Goal: Check status: Check status

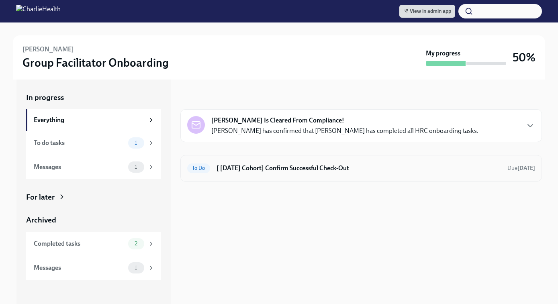
click at [330, 174] on div "To Do [ Sep 2nd Cohort] Confirm Successful Check-Out Due Oct 11th" at bounding box center [361, 168] width 348 height 13
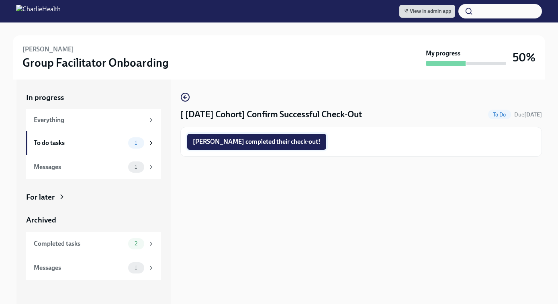
click at [277, 147] on button "Ashley completed their check-out!" at bounding box center [256, 142] width 139 height 16
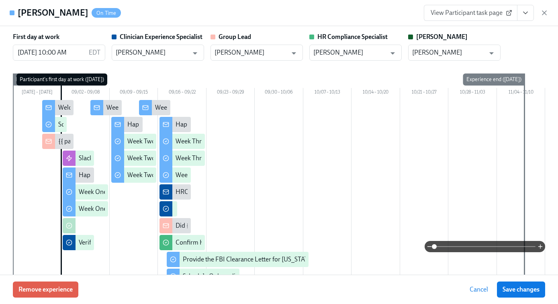
scroll to position [0, 11655]
